Goal: Task Accomplishment & Management: Complete application form

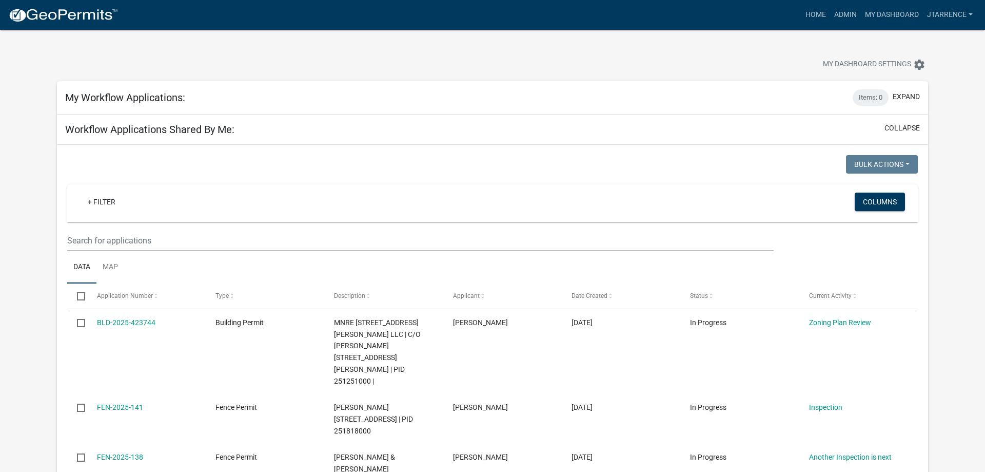
select select "3: 100"
click at [848, 13] on link "Admin" at bounding box center [845, 15] width 31 height 20
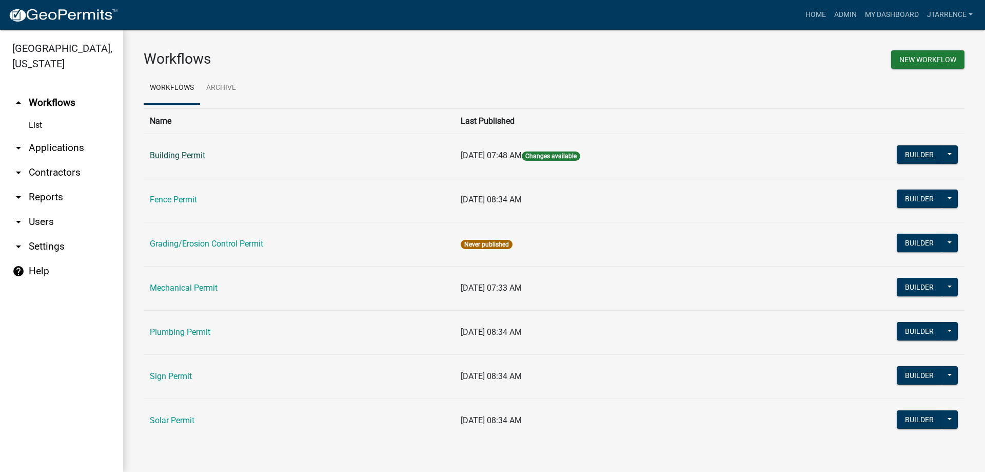
click at [184, 158] on link "Building Permit" at bounding box center [177, 155] width 55 height 10
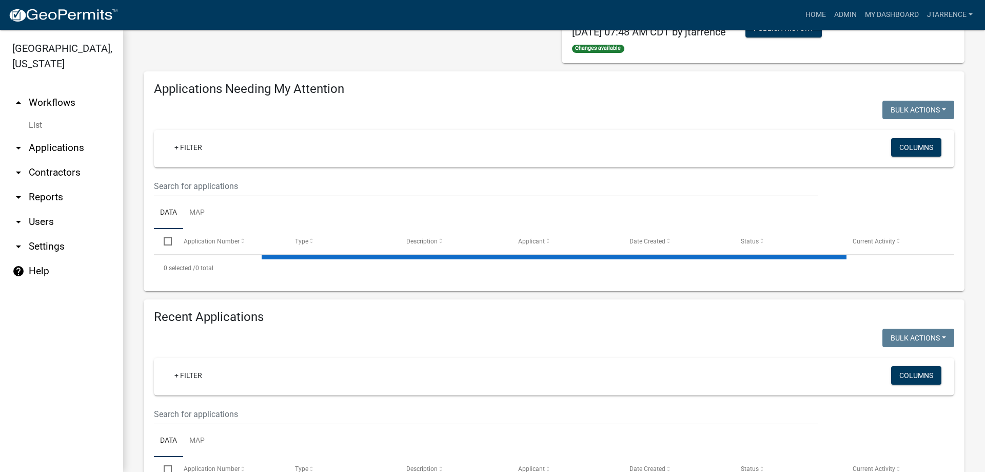
scroll to position [157, 0]
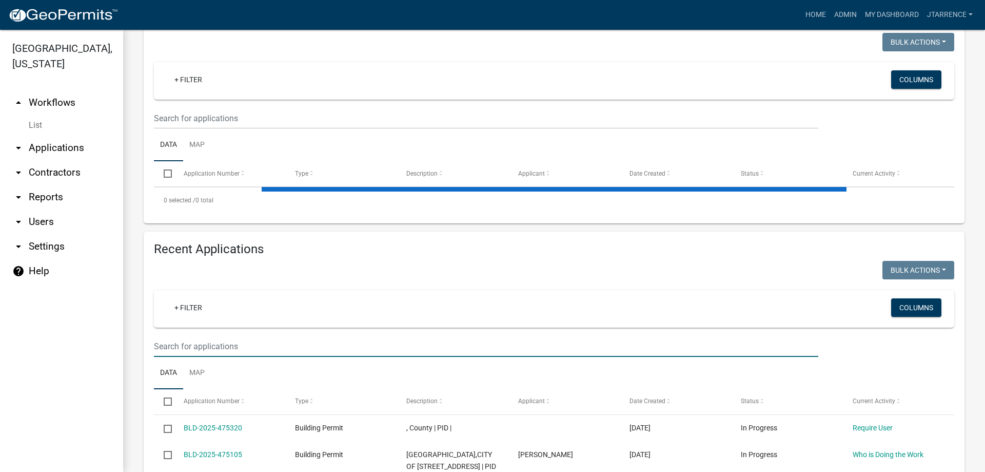
click at [189, 351] on input "text" at bounding box center [486, 346] width 665 height 21
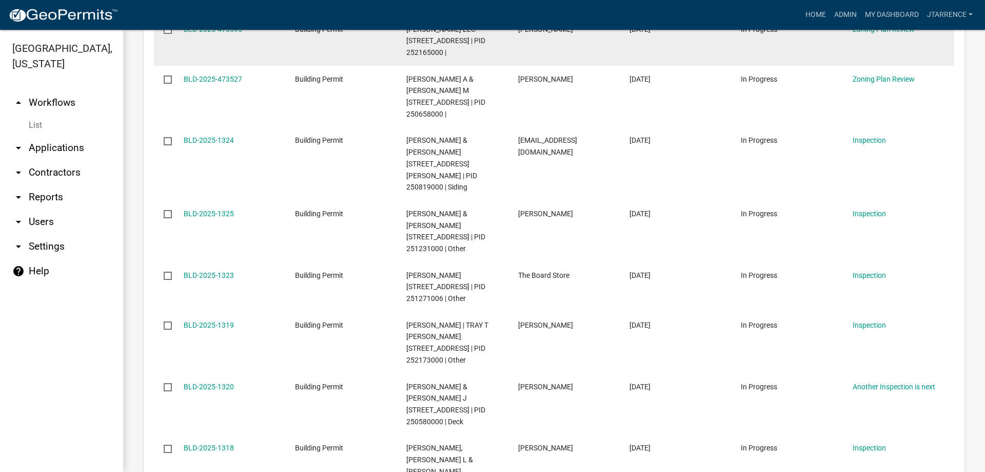
scroll to position [35, 0]
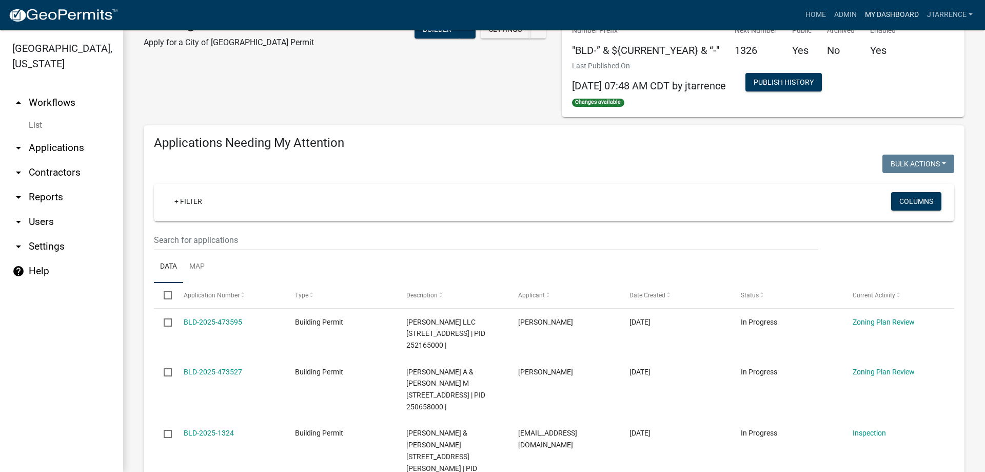
type input "1015"
click at [893, 16] on link "My Dashboard" at bounding box center [892, 15] width 62 height 20
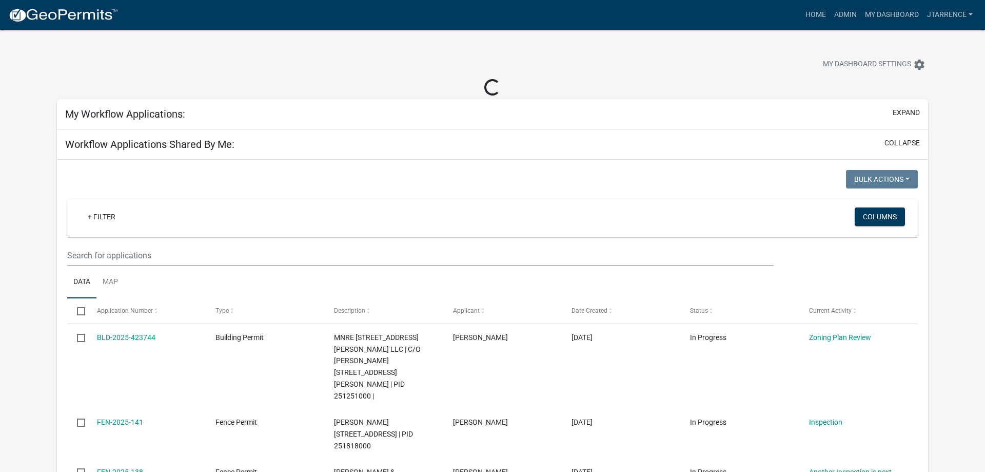
select select "3: 100"
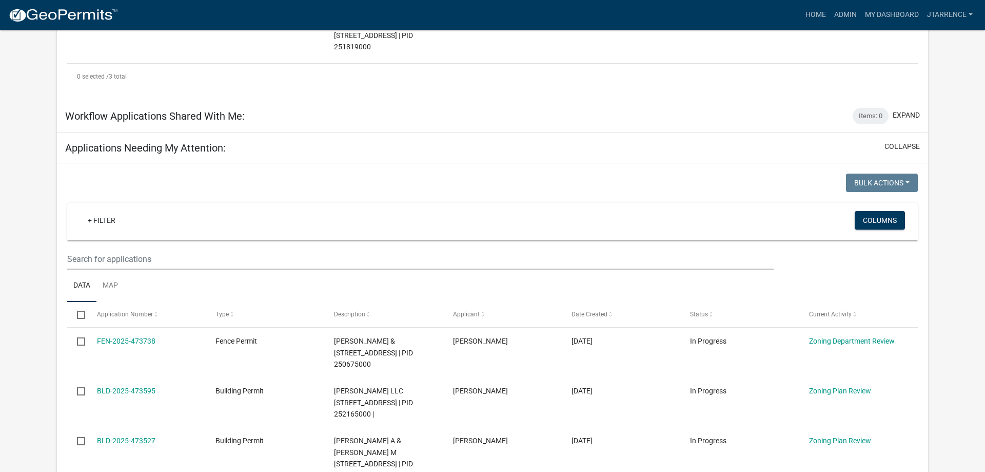
scroll to position [471, 0]
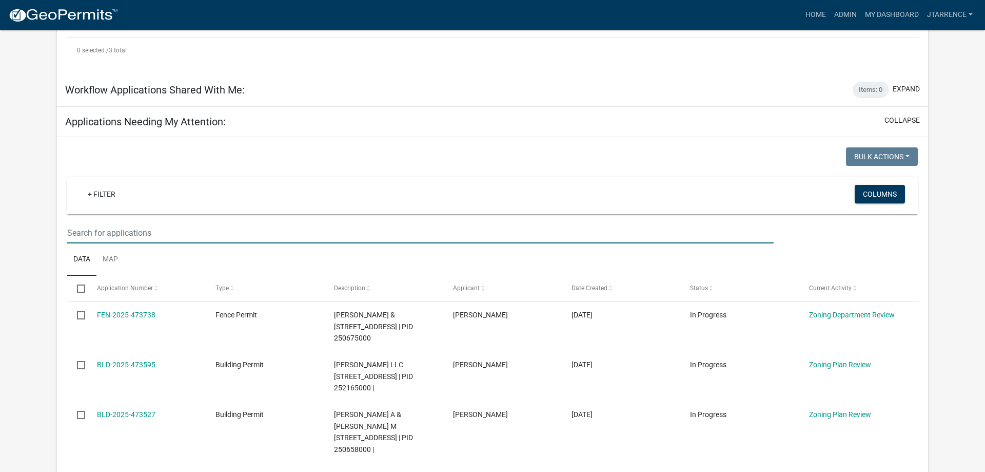
click at [124, 222] on input "text" at bounding box center [420, 232] width 707 height 21
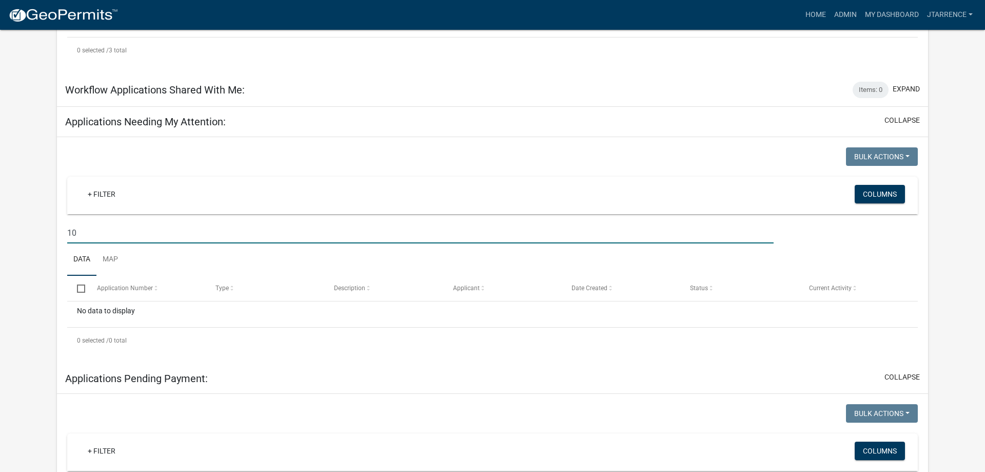
type input "1"
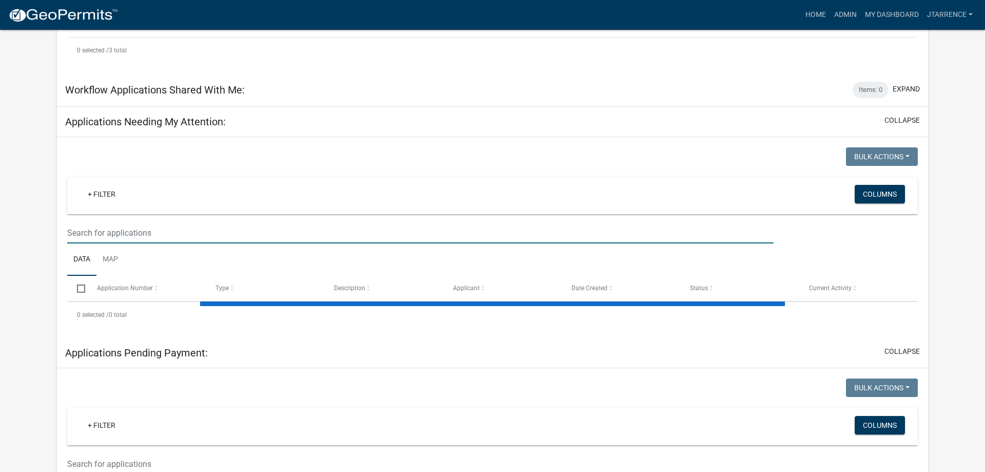
select select "3: 100"
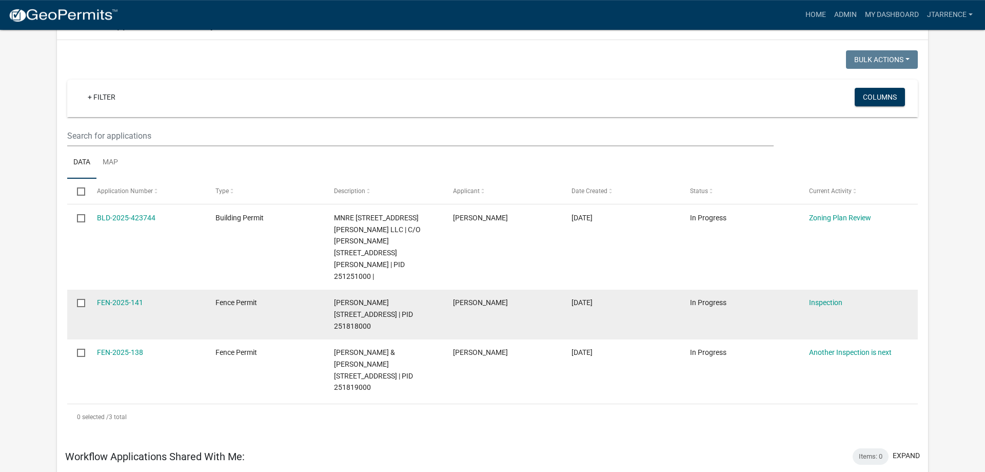
scroll to position [0, 0]
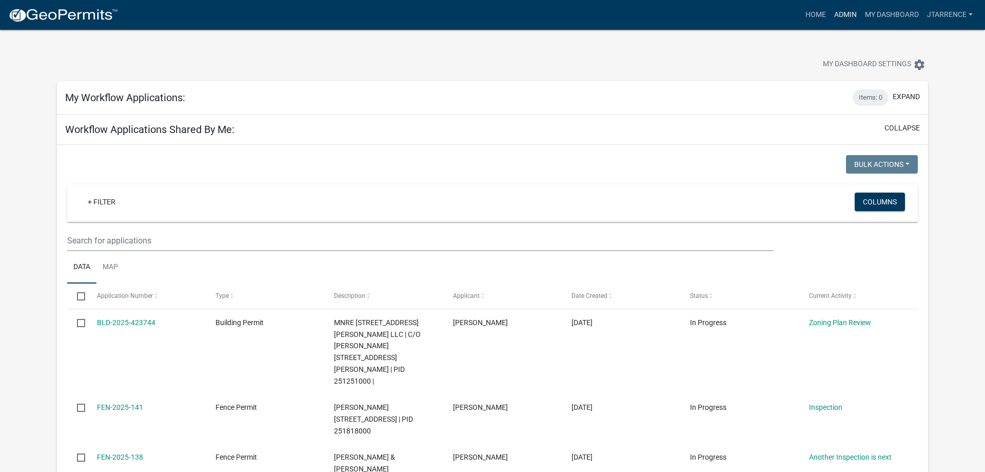
click at [853, 17] on link "Admin" at bounding box center [845, 15] width 31 height 20
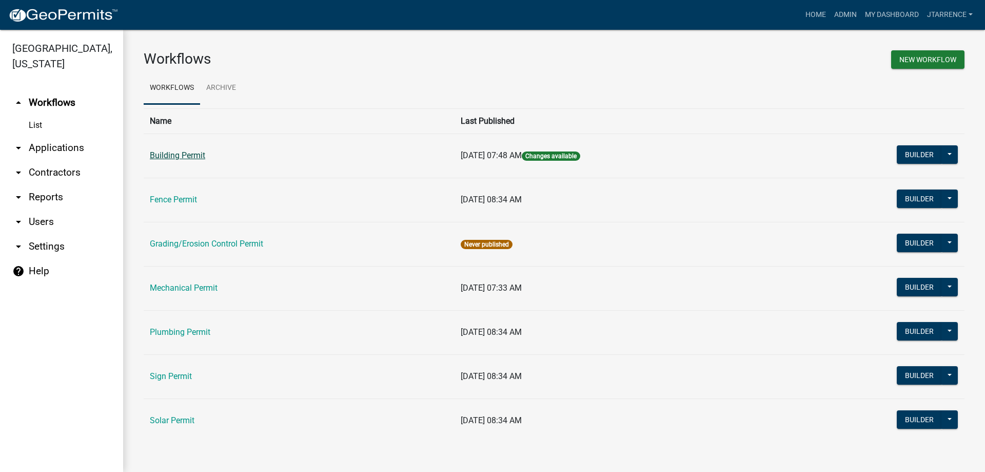
click at [176, 159] on link "Building Permit" at bounding box center [177, 155] width 55 height 10
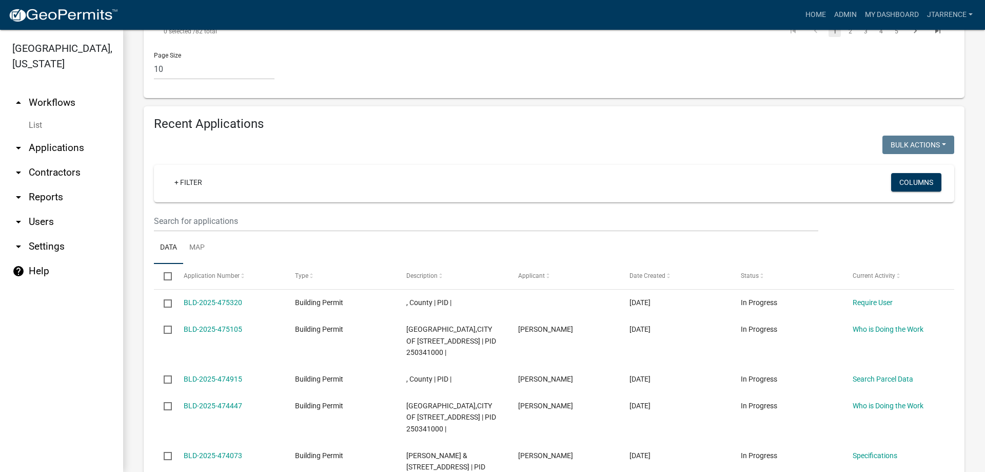
scroll to position [936, 0]
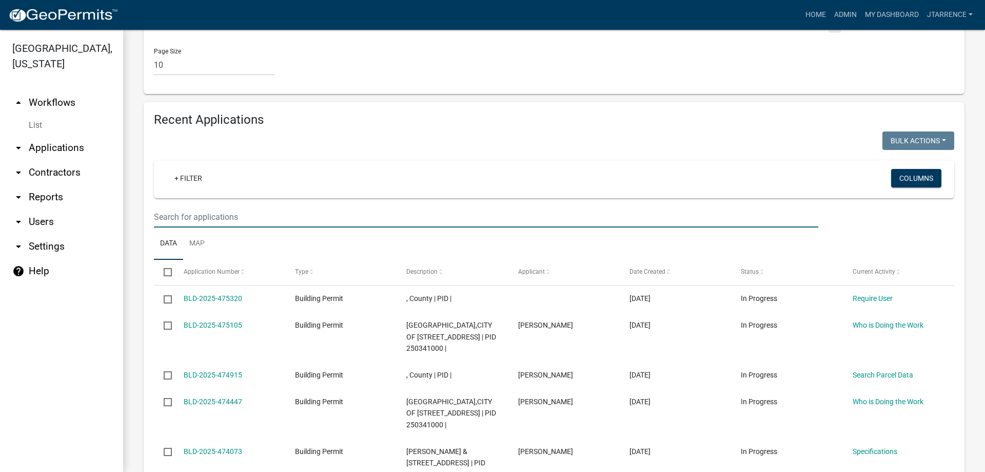
click at [230, 206] on input "text" at bounding box center [486, 216] width 665 height 21
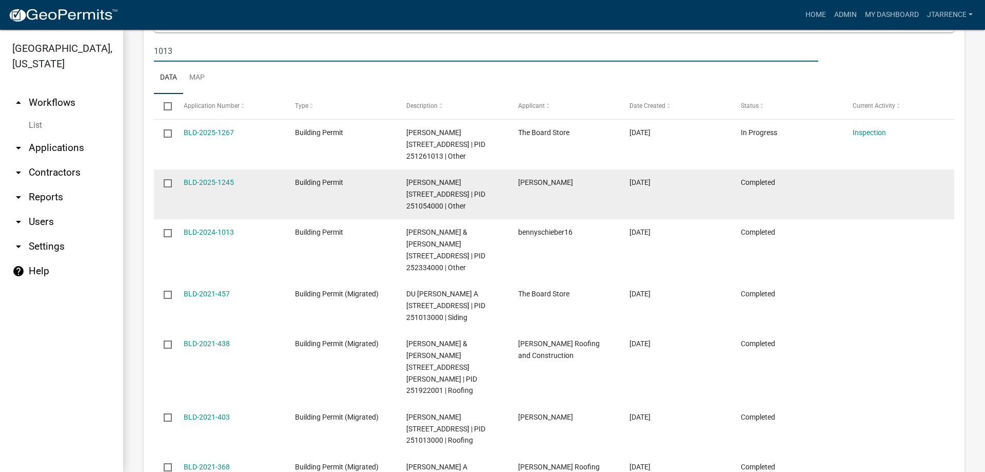
scroll to position [1112, 0]
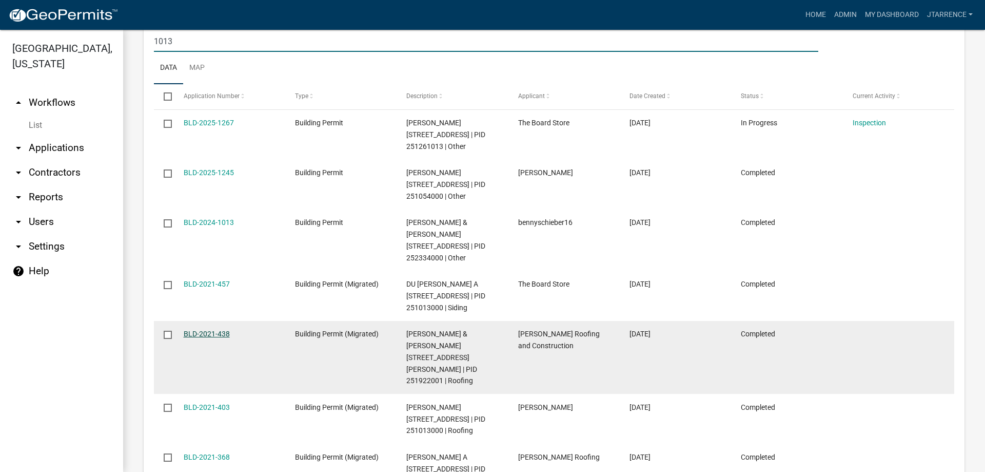
type input "1013"
click at [216, 338] on link "BLD-2021-438" at bounding box center [207, 333] width 46 height 8
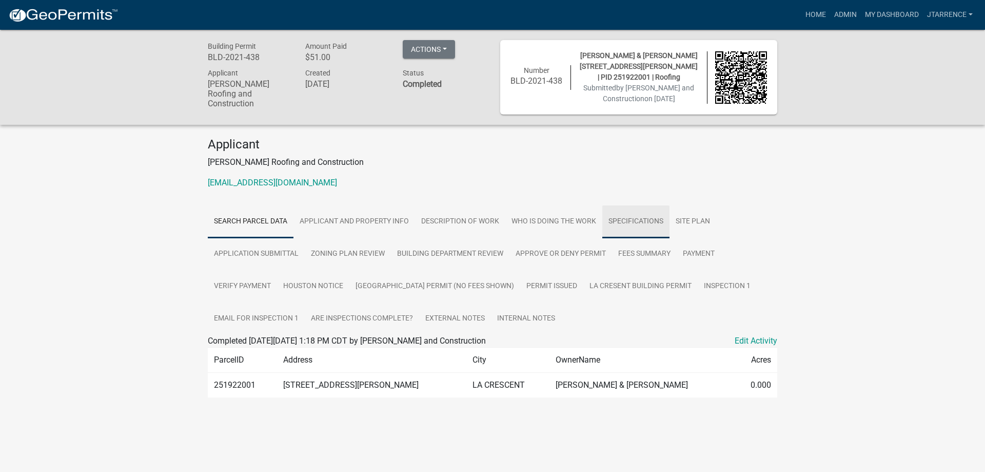
click at [626, 218] on link "Specifications" at bounding box center [635, 221] width 67 height 33
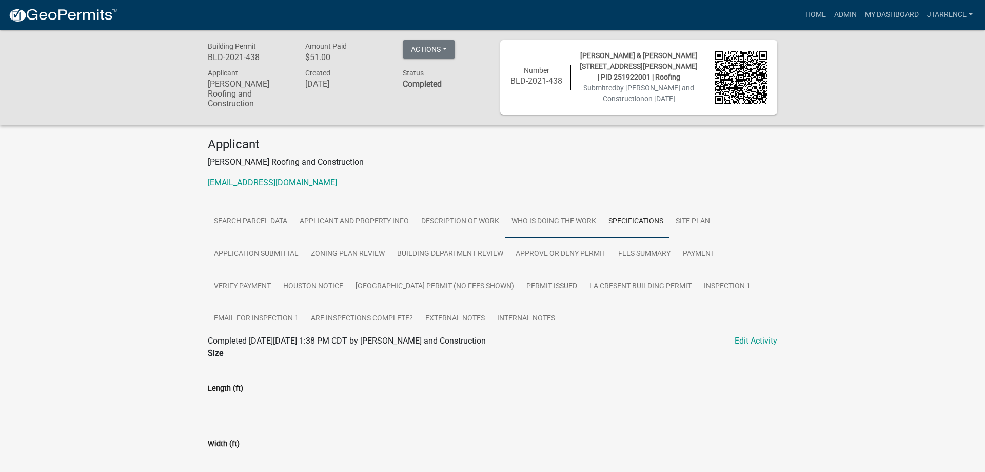
click at [553, 224] on link "Who is Doing the Work" at bounding box center [553, 221] width 97 height 33
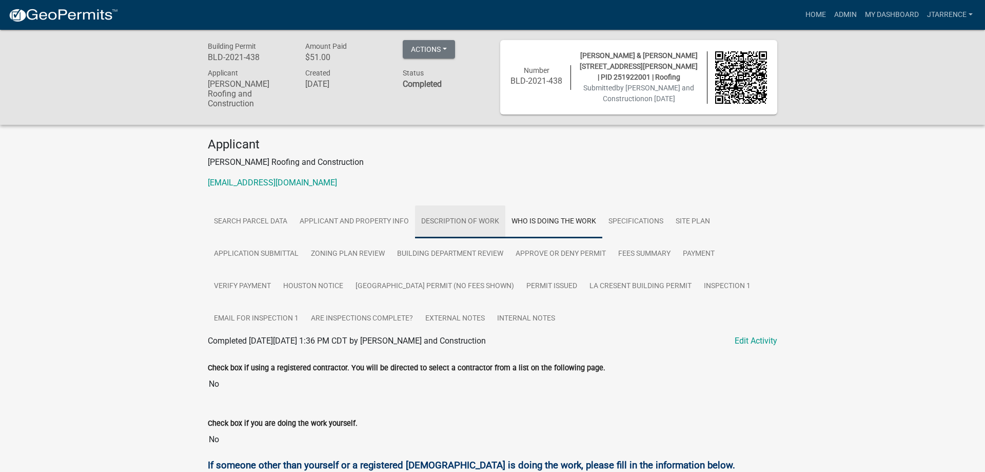
click at [460, 226] on link "Description of Work" at bounding box center [460, 221] width 90 height 33
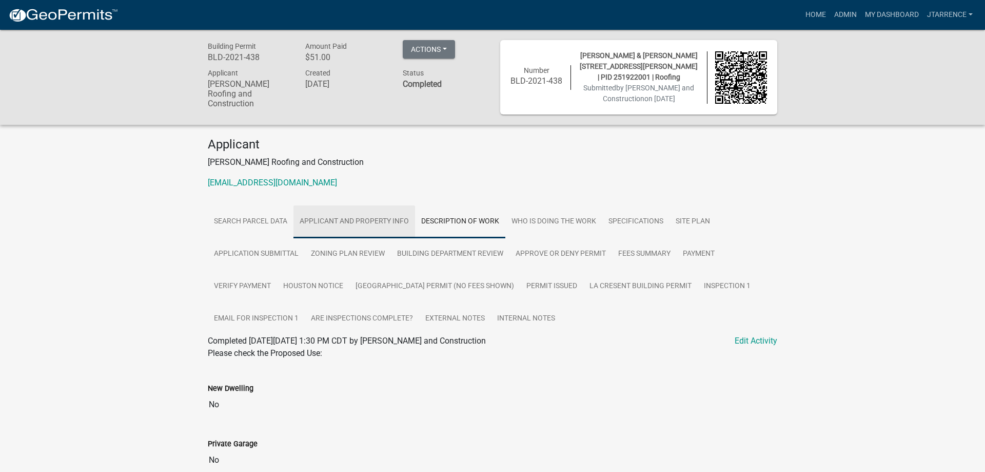
click at [376, 226] on link "Applicant and Property Info" at bounding box center [355, 221] width 122 height 33
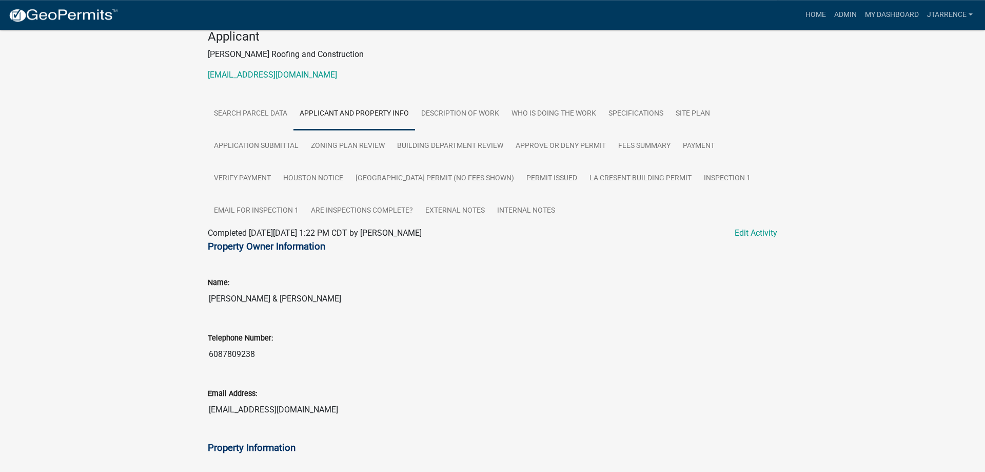
scroll to position [105, 0]
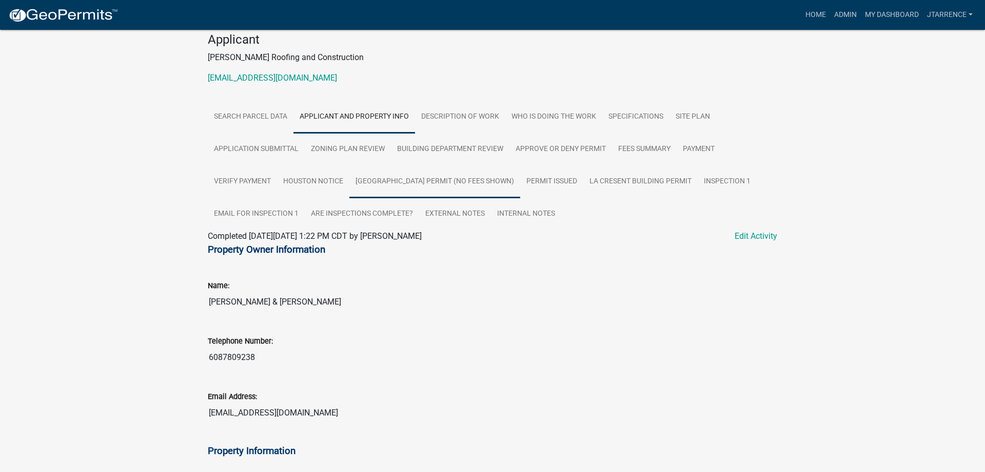
click at [430, 179] on link "[GEOGRAPHIC_DATA] Permit (No fees shown)" at bounding box center [434, 181] width 171 height 33
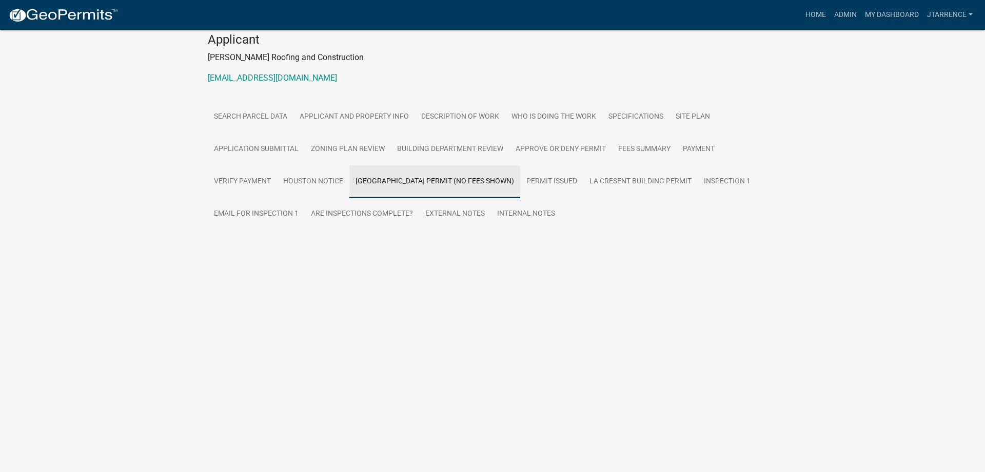
scroll to position [30, 0]
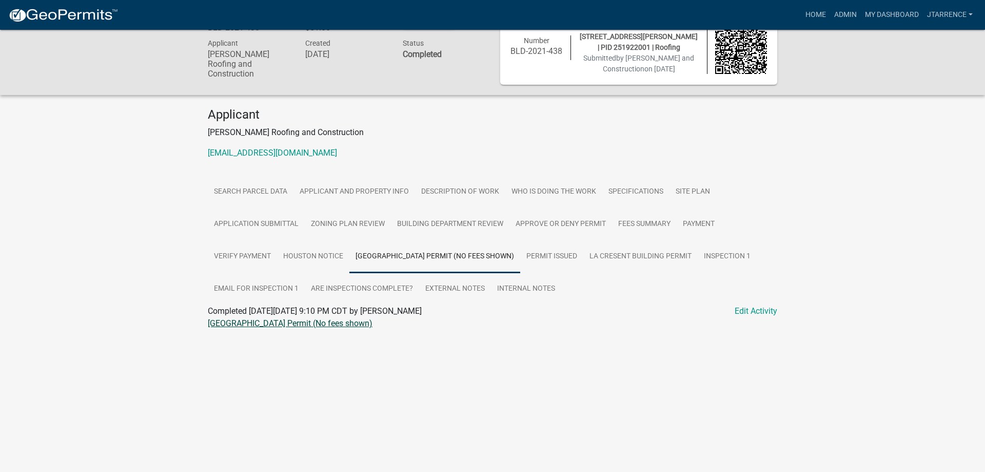
click at [278, 327] on link "[GEOGRAPHIC_DATA] Permit (No fees shown)" at bounding box center [290, 323] width 165 height 10
click at [475, 187] on link "Description of Work" at bounding box center [460, 192] width 90 height 33
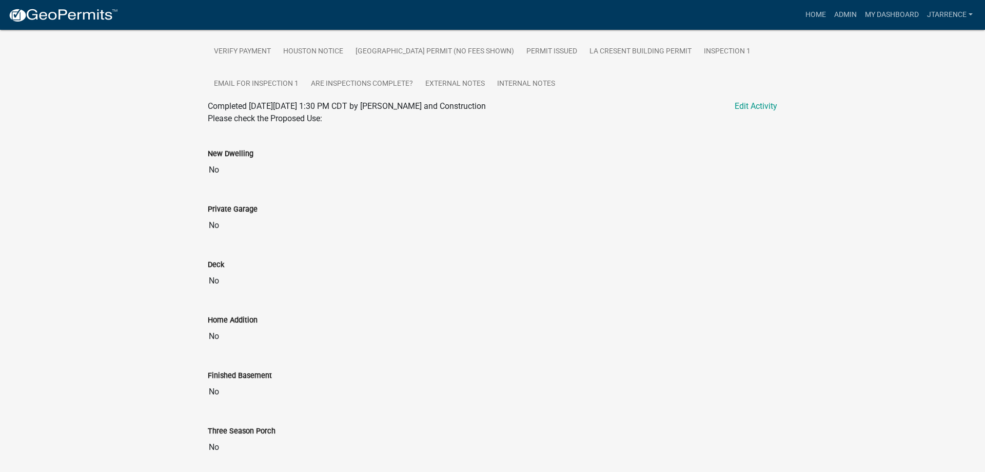
scroll to position [0, 0]
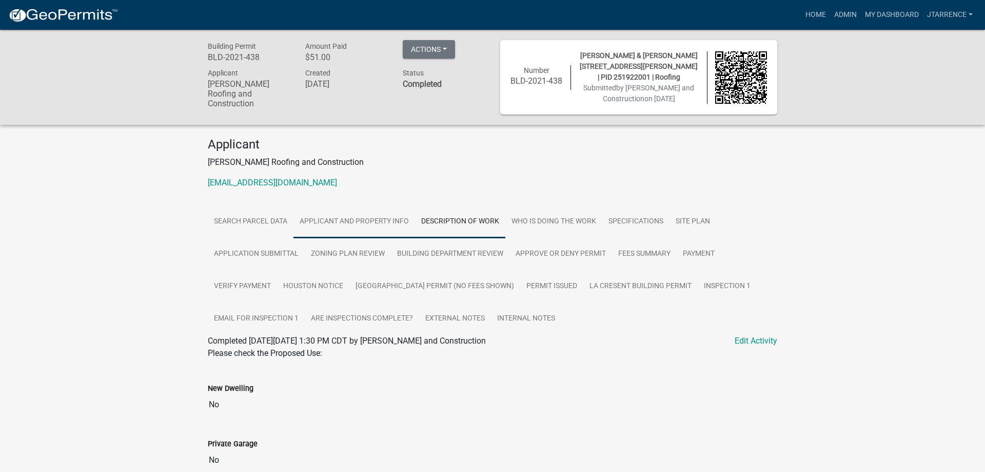
click at [353, 225] on link "Applicant and Property Info" at bounding box center [355, 221] width 122 height 33
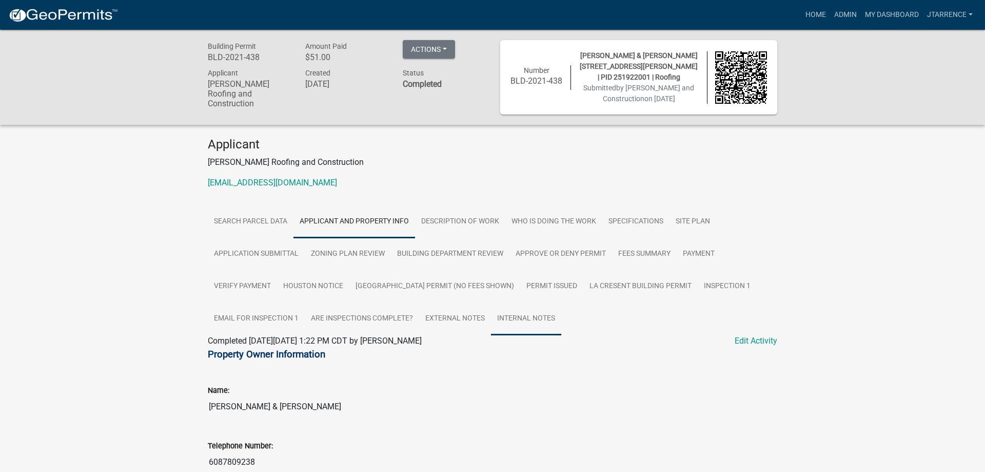
click at [533, 310] on link "Internal Notes" at bounding box center [526, 318] width 70 height 33
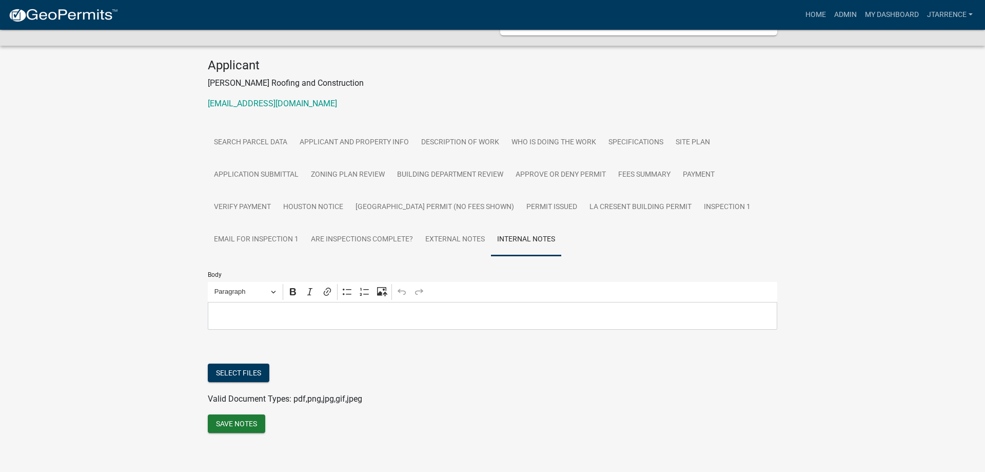
scroll to position [87, 0]
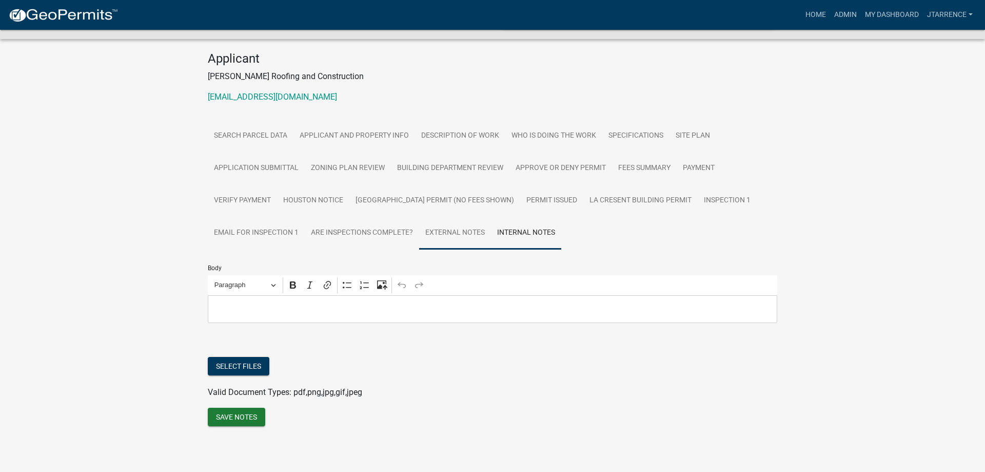
click at [463, 232] on link "External Notes" at bounding box center [455, 233] width 72 height 33
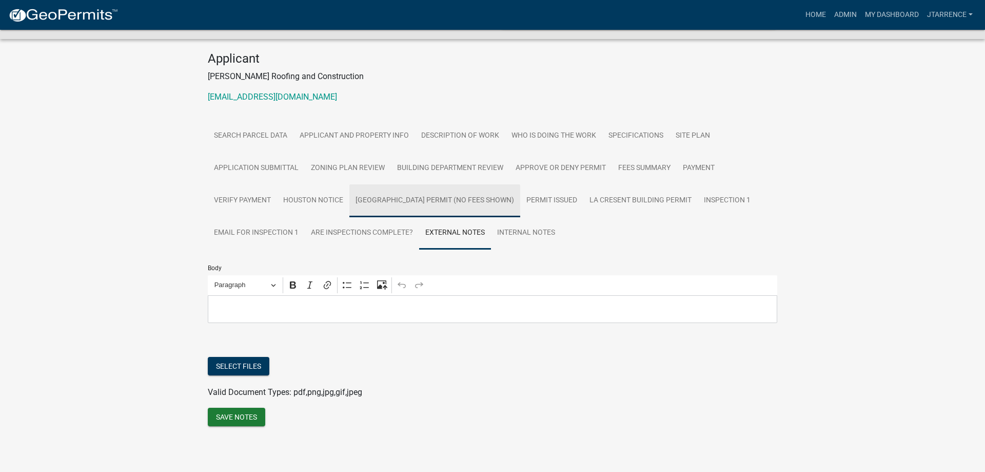
click at [403, 196] on link "[GEOGRAPHIC_DATA] Permit (No fees shown)" at bounding box center [434, 200] width 171 height 33
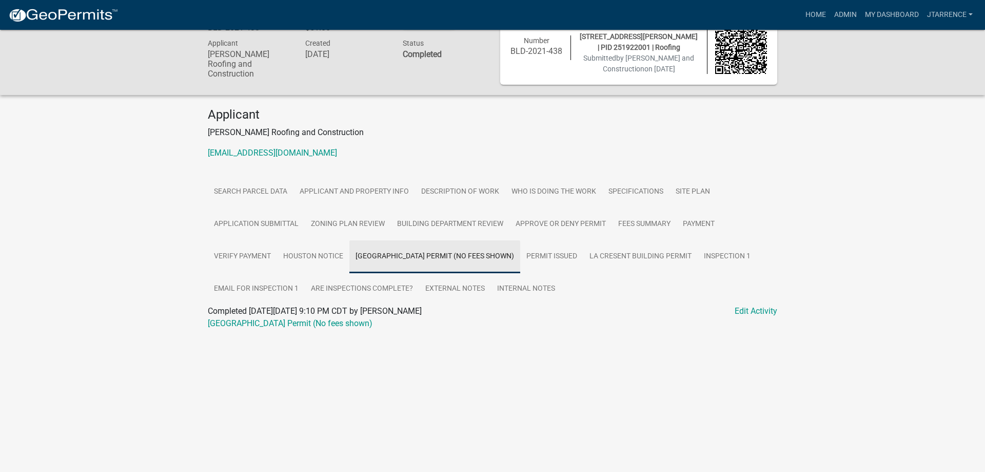
scroll to position [30, 0]
click at [291, 323] on link "[GEOGRAPHIC_DATA] Permit (No fees shown)" at bounding box center [290, 323] width 165 height 10
click at [894, 10] on link "My Dashboard" at bounding box center [892, 15] width 62 height 20
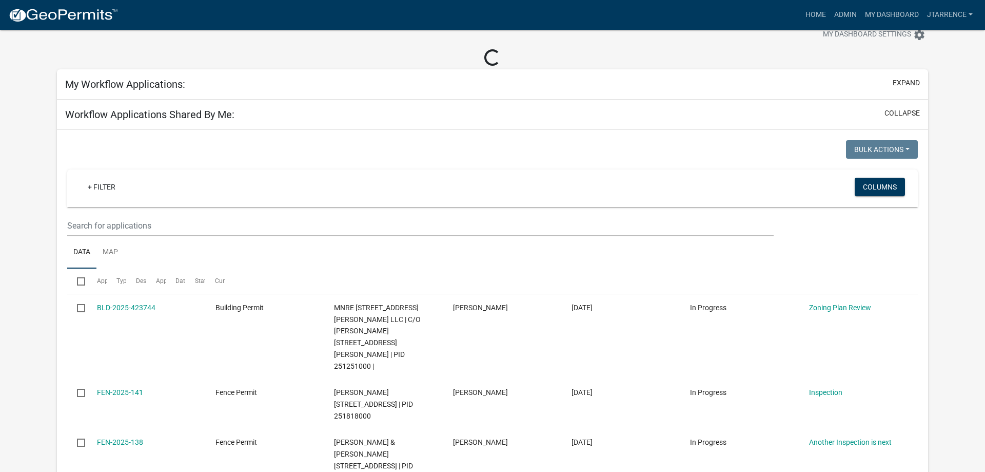
select select "3: 100"
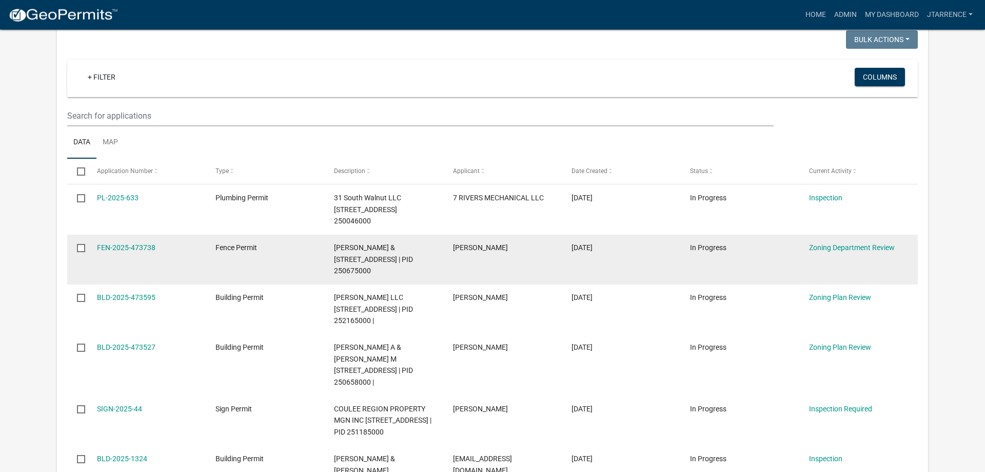
scroll to position [606, 0]
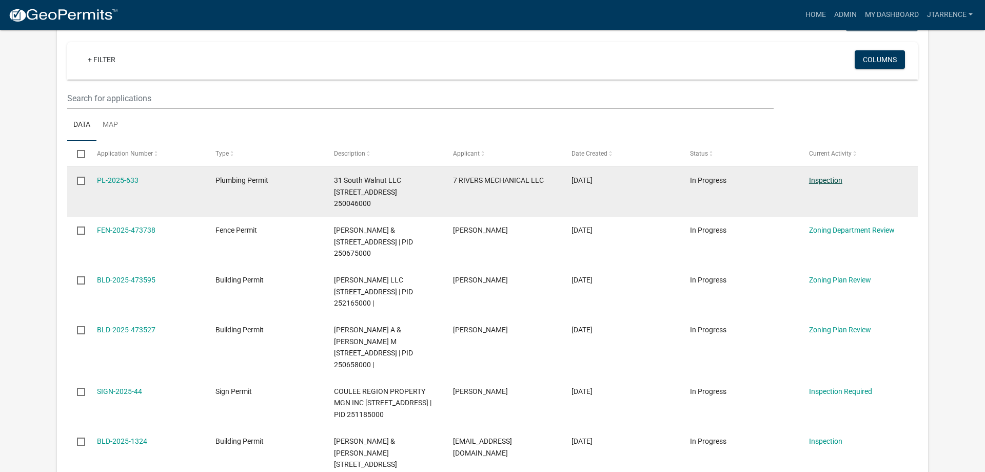
click at [830, 176] on link "Inspection" at bounding box center [825, 180] width 33 height 8
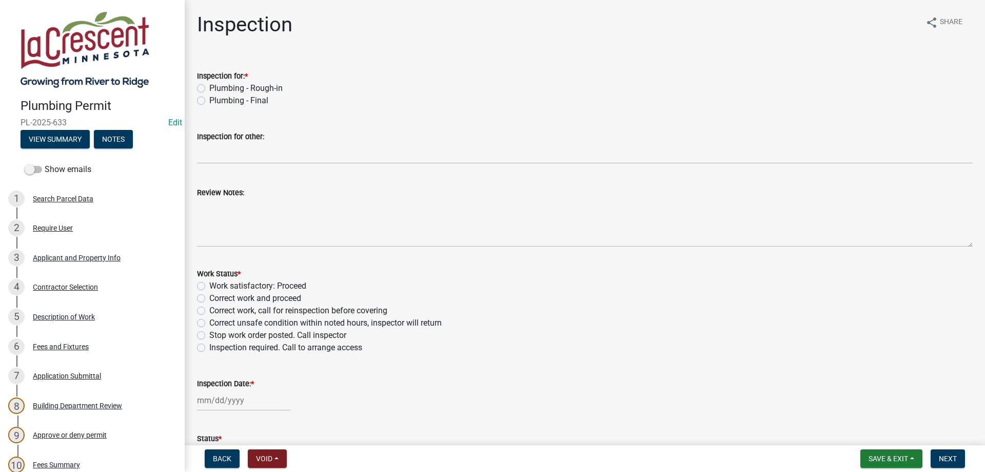
click at [209, 87] on label "Plumbing - Rough-in" at bounding box center [245, 88] width 73 height 12
click at [209, 87] on input "Plumbing - Rough-in" at bounding box center [212, 85] width 7 height 7
radio input "true"
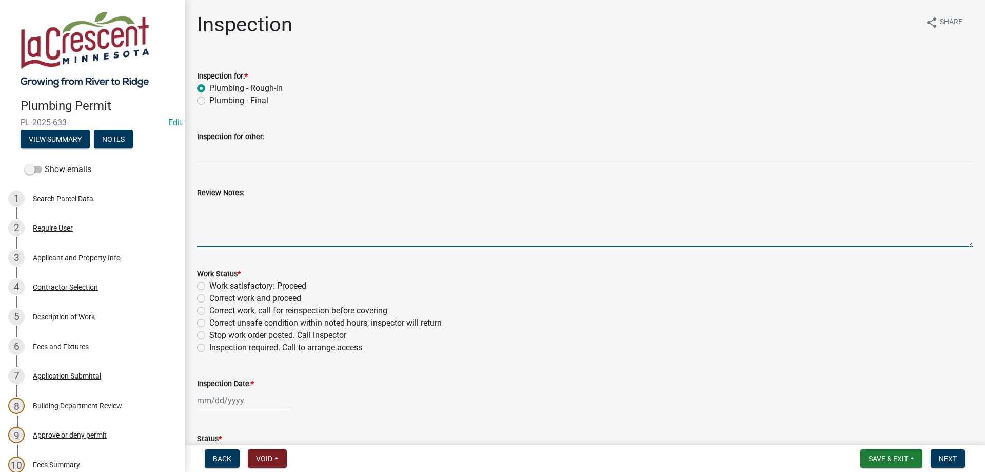
click at [235, 205] on textarea "Review Notes:" at bounding box center [585, 223] width 776 height 48
type textarea "Purple primer used. Picture obtained."
click at [209, 284] on label "Work satisfactory: Proceed" at bounding box center [257, 286] width 97 height 12
click at [209, 284] on input "Work satisfactory: Proceed" at bounding box center [212, 283] width 7 height 7
radio input "true"
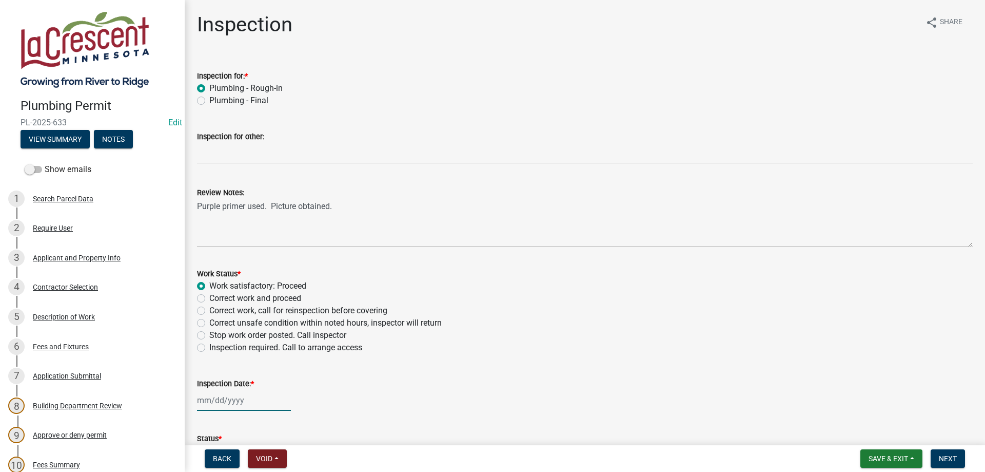
click at [223, 406] on input "Inspection Date: *" at bounding box center [244, 400] width 94 height 21
select select "9"
select select "2025"
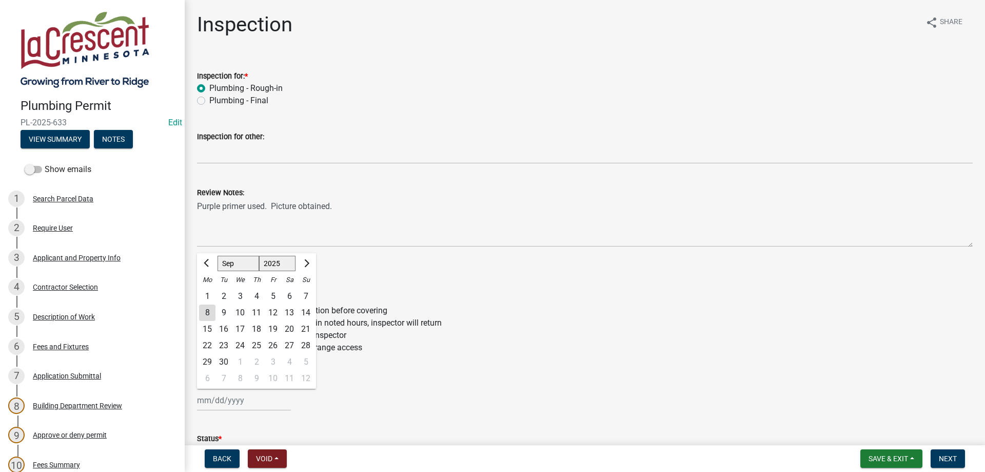
click at [206, 315] on div "8" at bounding box center [207, 312] width 16 height 16
type input "[DATE]"
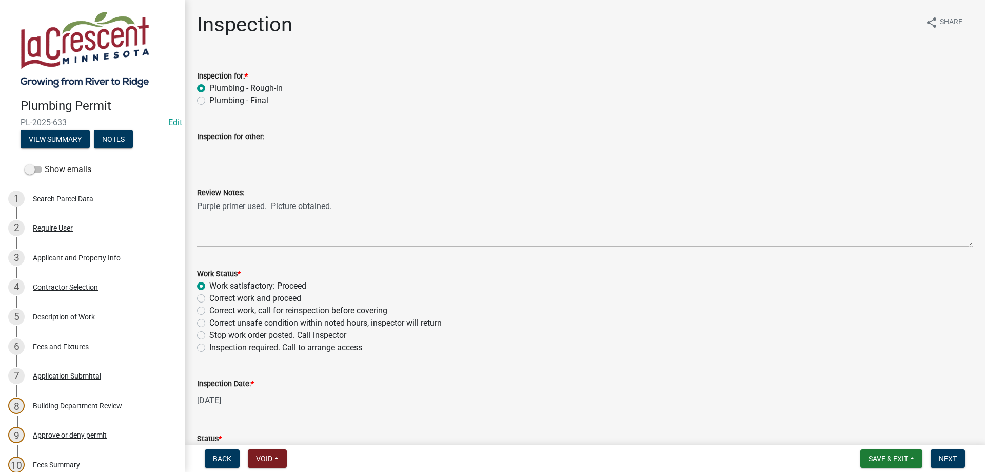
scroll to position [77, 0]
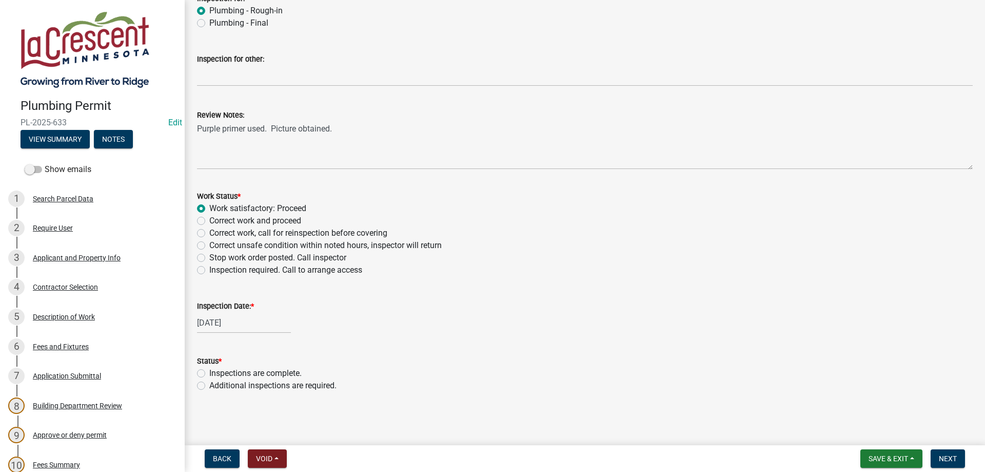
click at [209, 387] on label "Additional inspections are required." at bounding box center [272, 385] width 127 height 12
click at [209, 386] on input "Additional inspections are required." at bounding box center [212, 382] width 7 height 7
radio input "true"
click at [955, 460] on span "Next" at bounding box center [948, 458] width 18 height 8
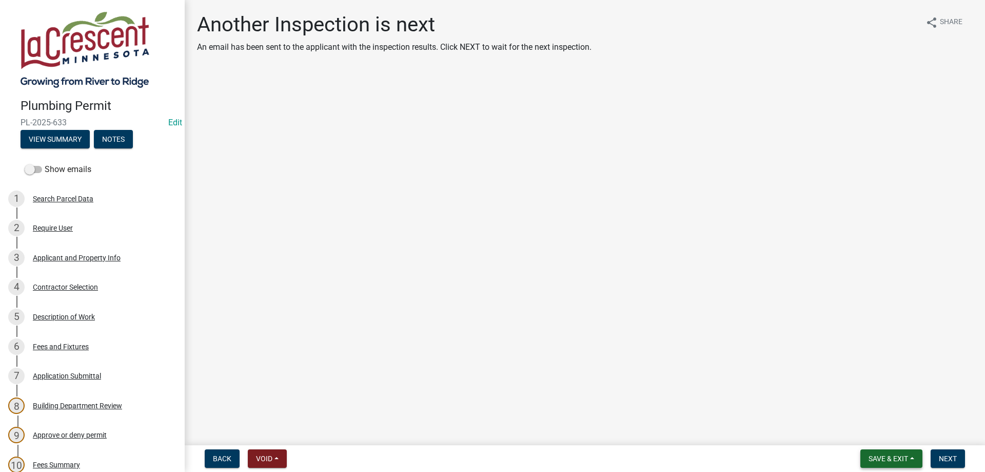
click at [897, 458] on span "Save & Exit" at bounding box center [889, 458] width 40 height 8
click at [881, 430] on button "Save & Exit" at bounding box center [882, 431] width 82 height 25
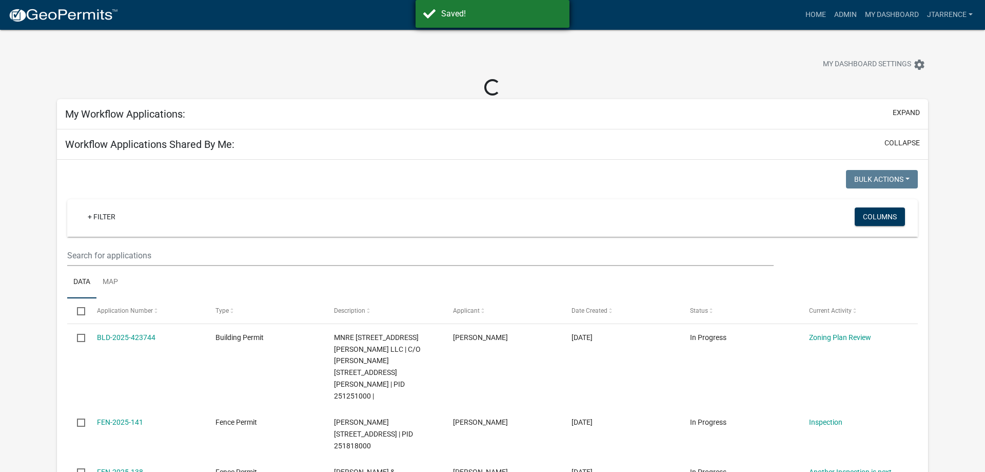
select select "3: 100"
